Goal: Transaction & Acquisition: Purchase product/service

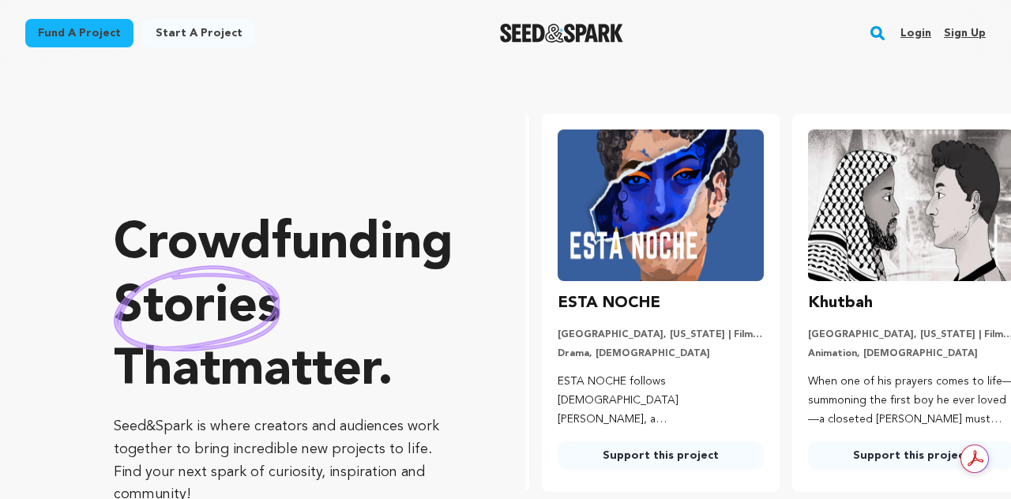
scroll to position [32, 0]
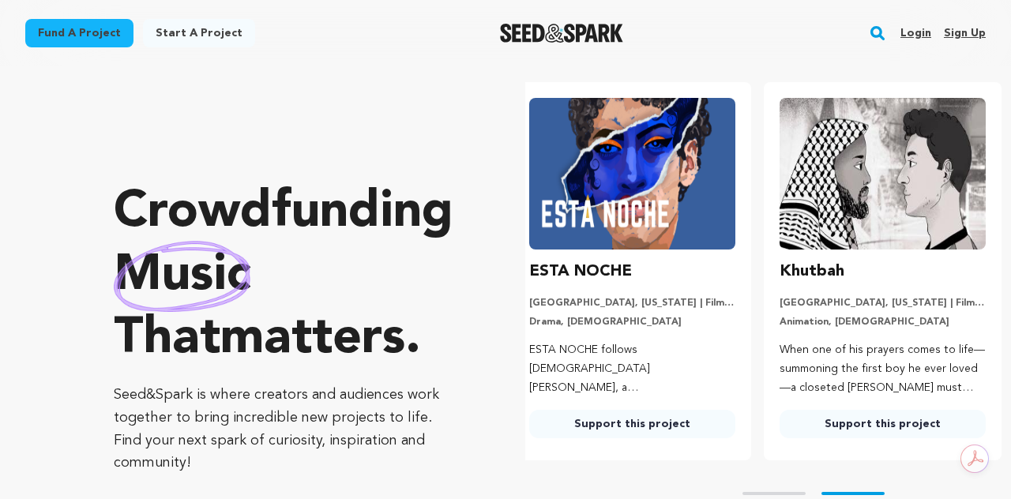
click at [103, 36] on link "Fund a project" at bounding box center [79, 33] width 108 height 28
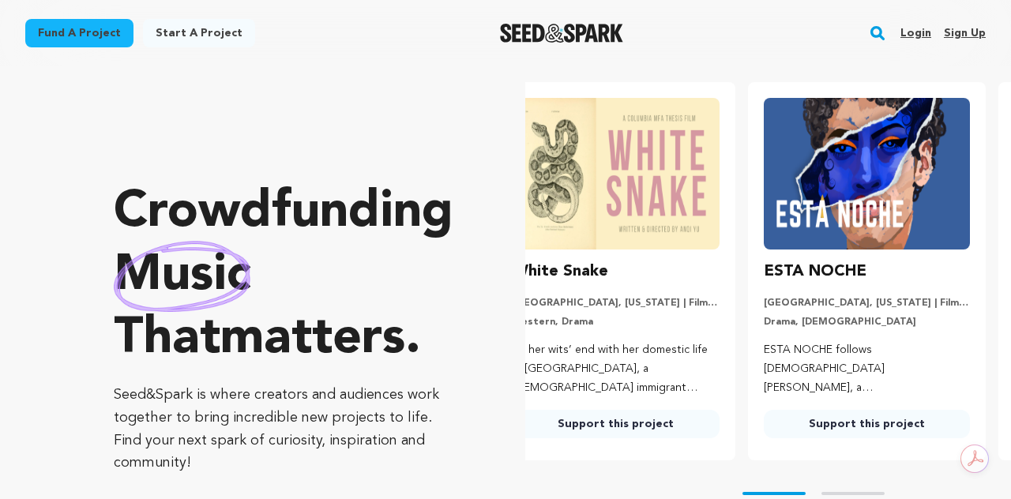
scroll to position [0, 0]
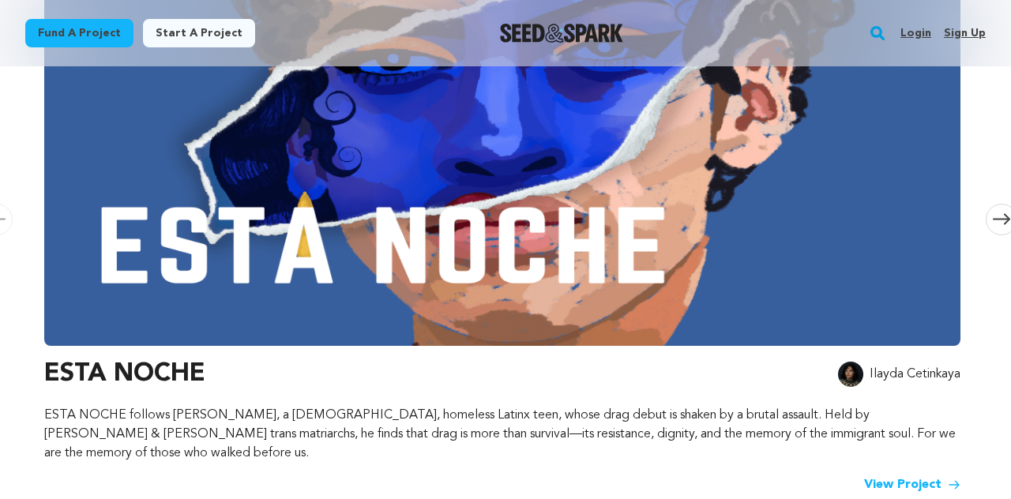
scroll to position [316, 0]
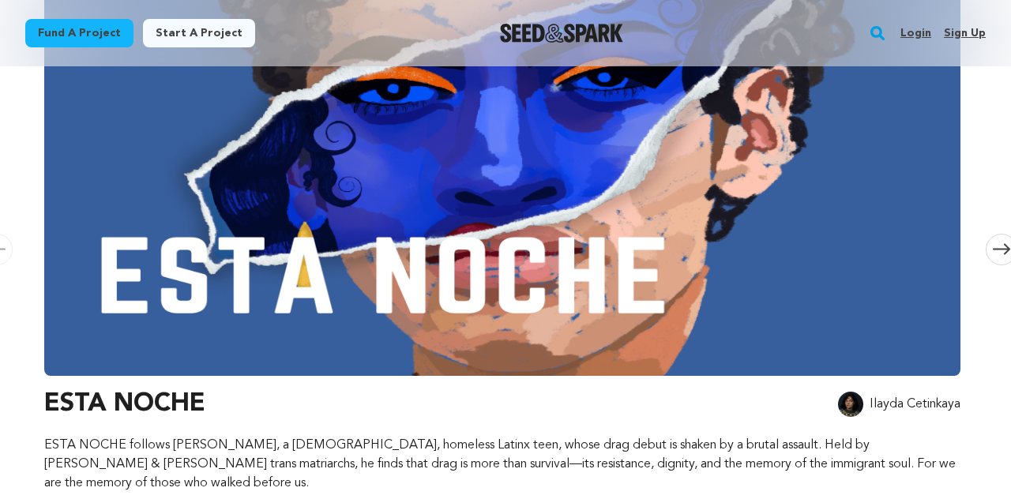
click at [644, 245] on img at bounding box center [502, 162] width 916 height 426
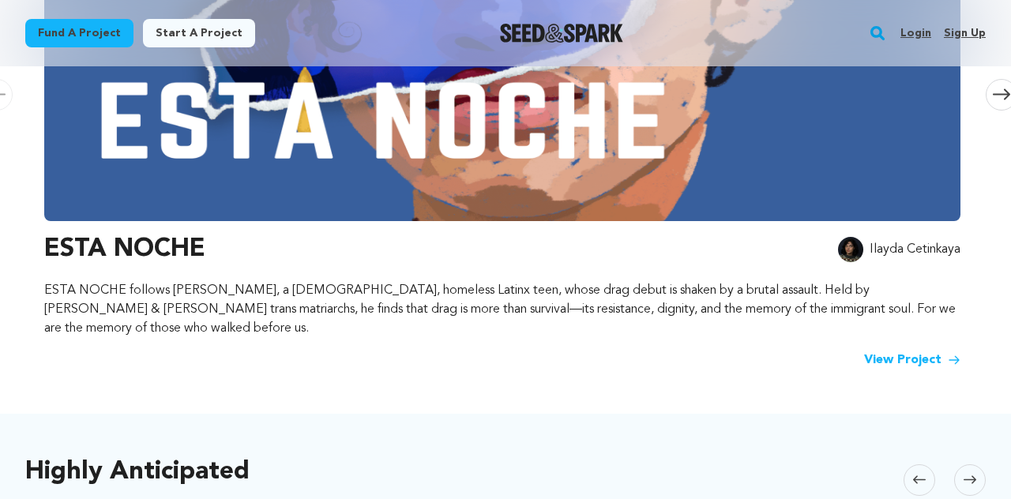
scroll to position [474, 0]
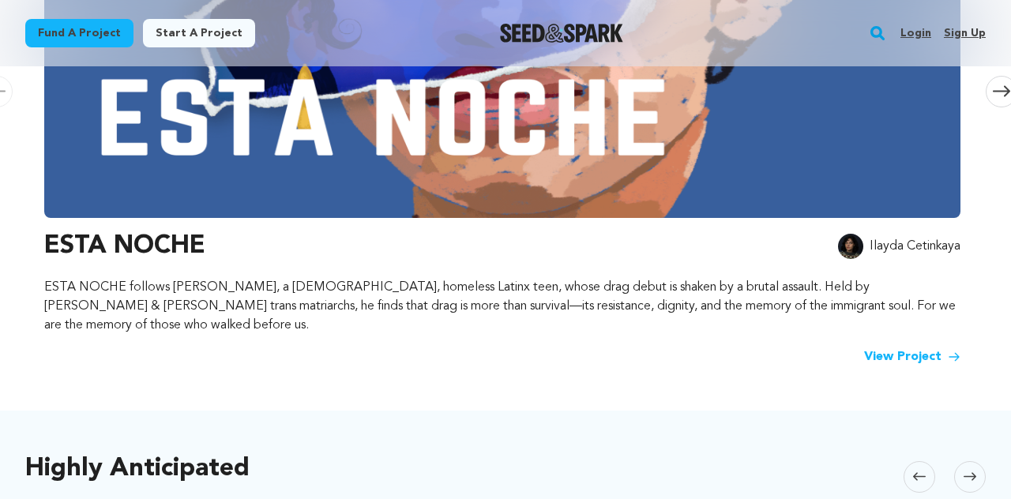
click at [907, 347] on link "View Project" at bounding box center [912, 356] width 96 height 19
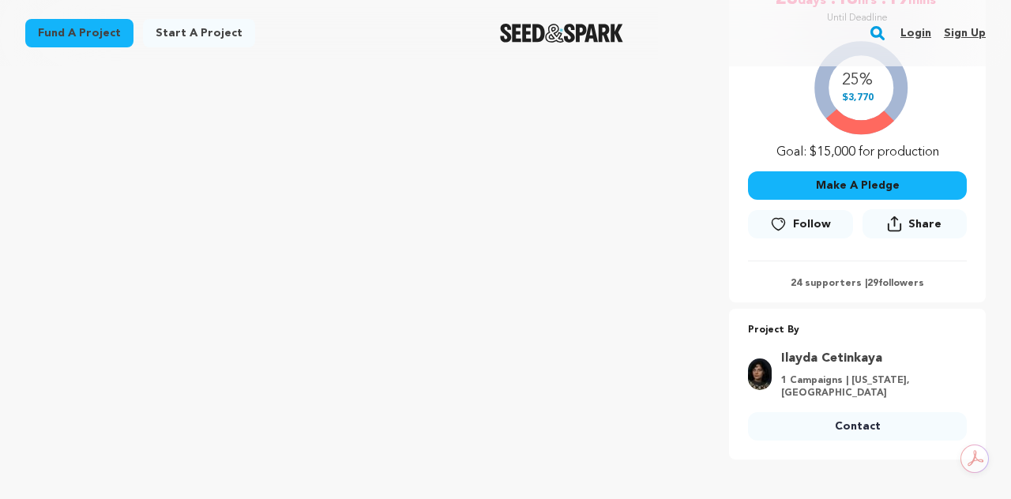
scroll to position [347, 0]
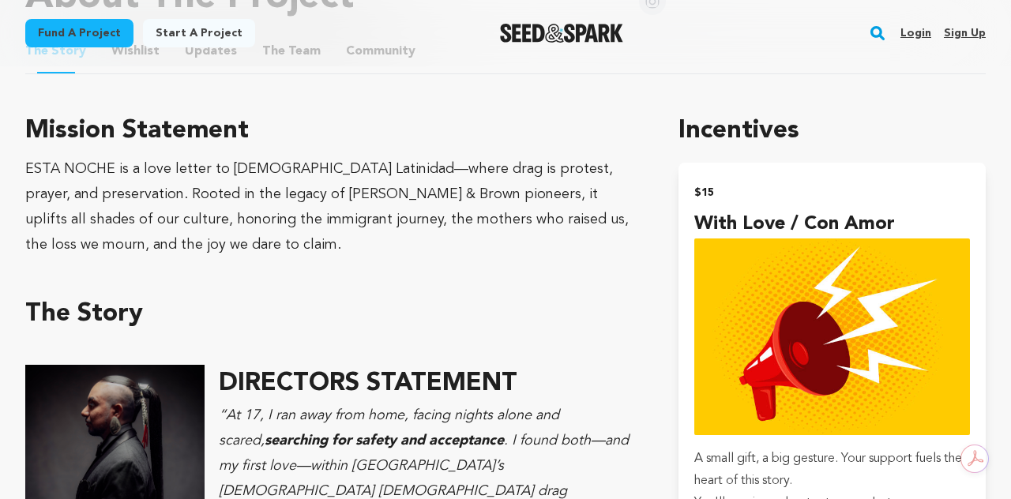
scroll to position [916, 0]
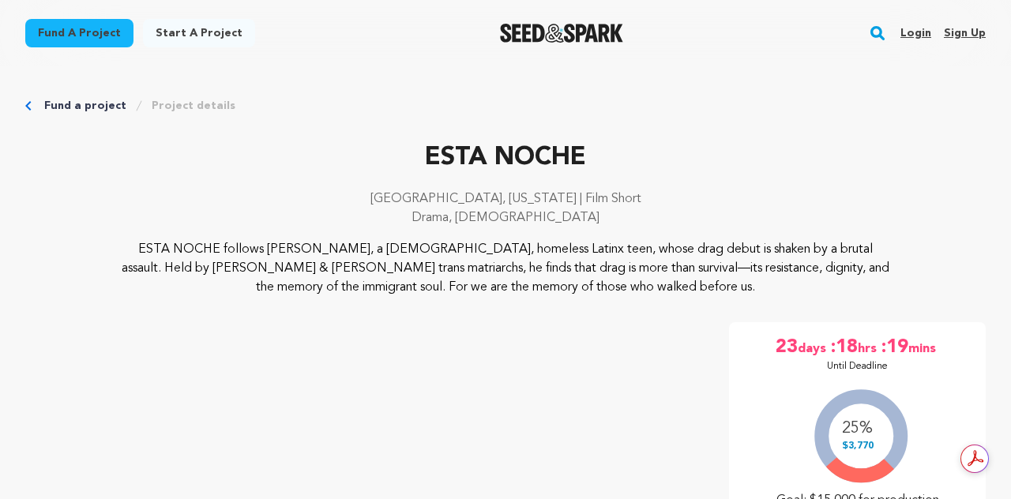
click at [911, 141] on p "ESTA NOCHE" at bounding box center [505, 158] width 960 height 38
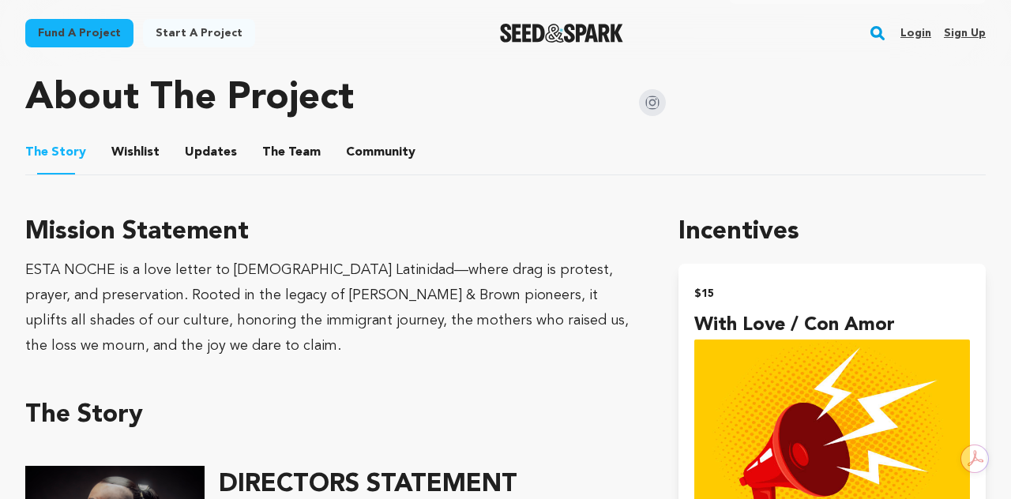
scroll to position [821, 0]
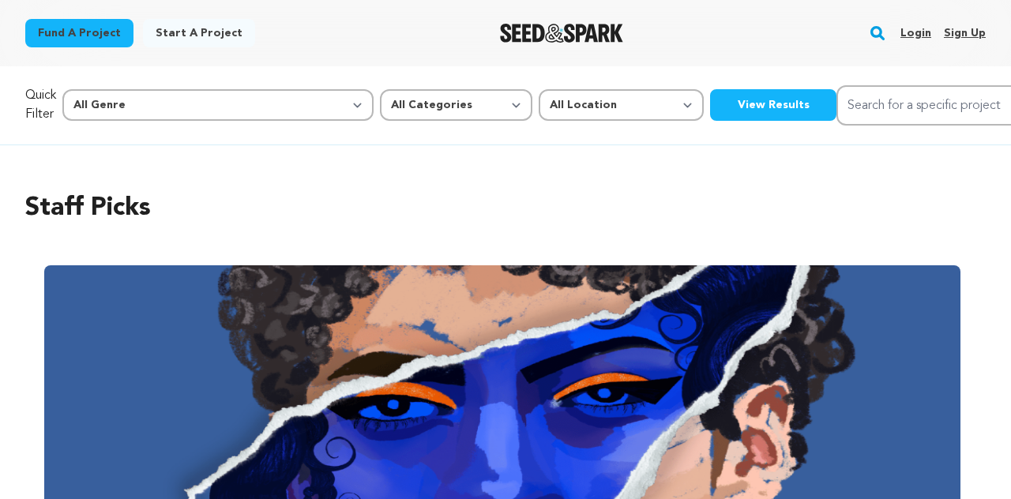
scroll to position [474, 0]
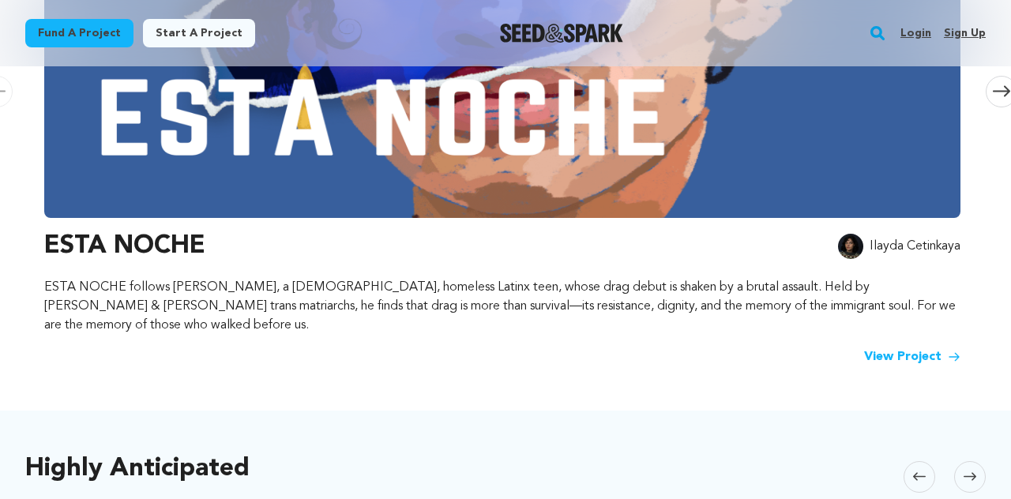
click at [997, 137] on div "Staff Picks Carousel Skip to previous slide page Carousel ESTA NOCHE Ilayda Cet…" at bounding box center [505, 40] width 1011 height 739
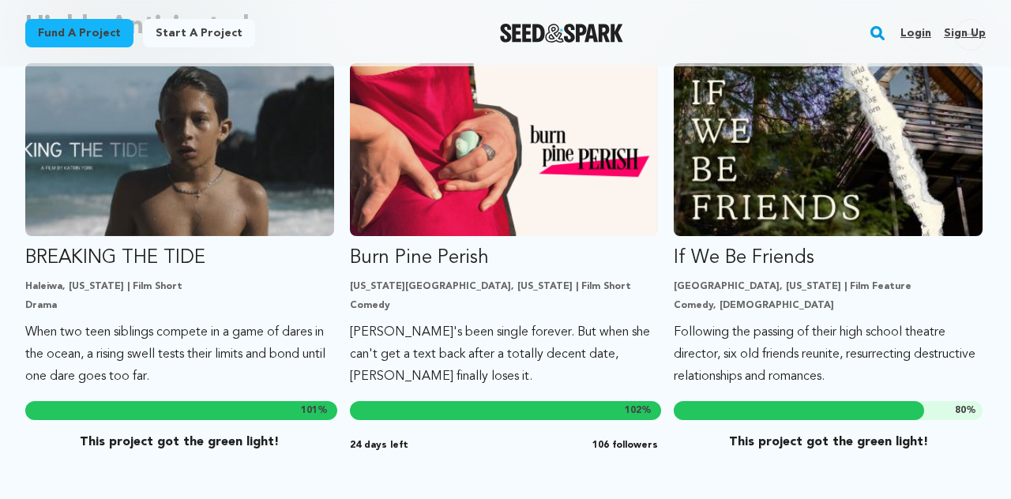
scroll to position [948, 0]
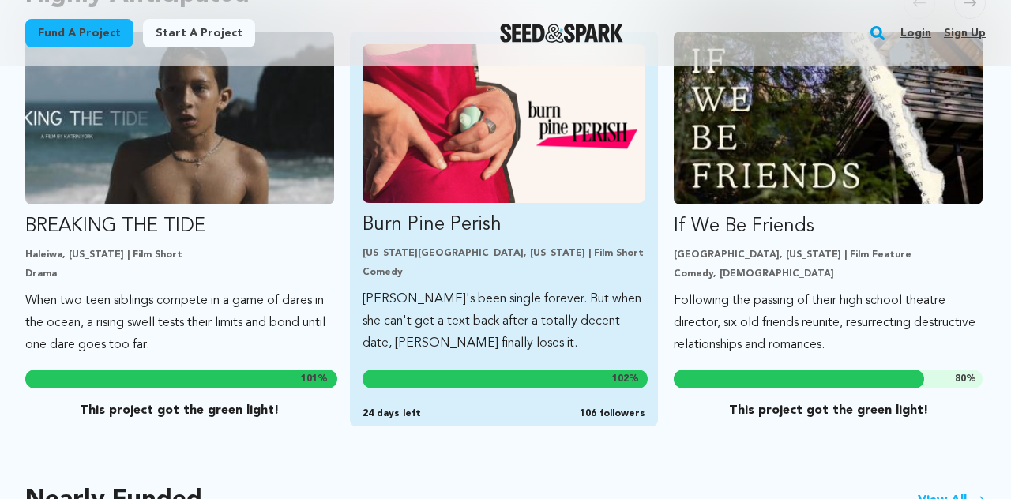
click at [573, 151] on img "Fund Burn Pine Perish" at bounding box center [503, 123] width 283 height 159
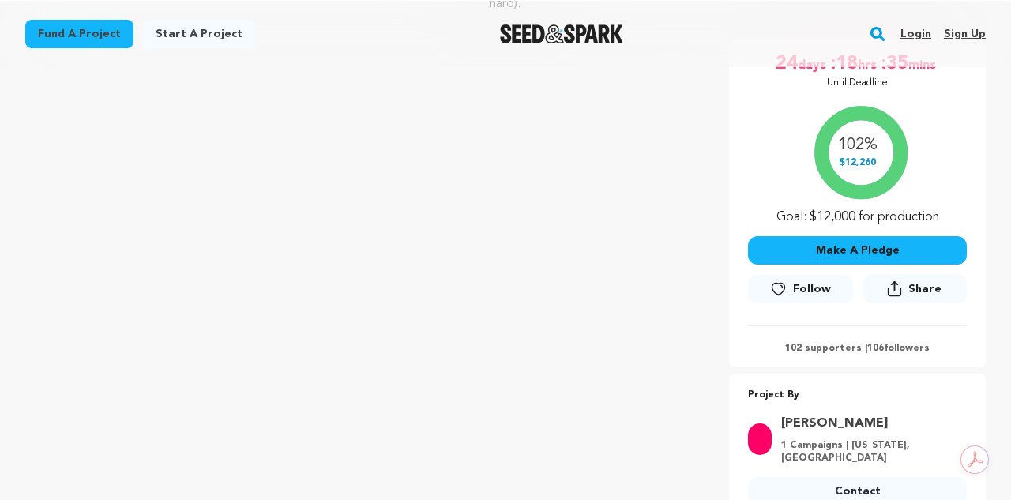
scroll to position [284, 0]
